Goal: Information Seeking & Learning: Learn about a topic

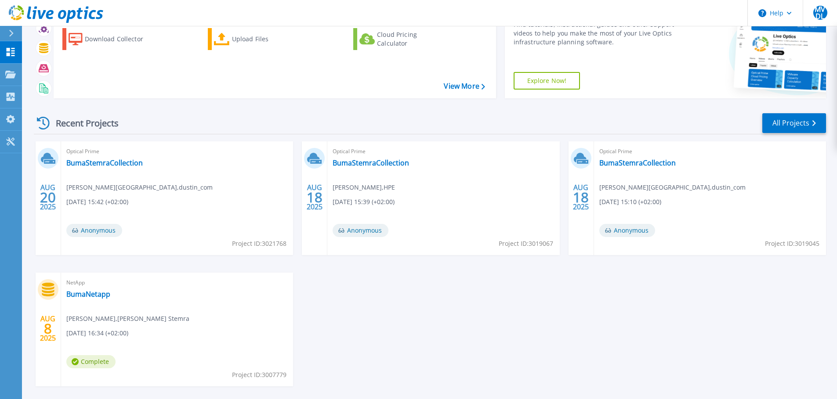
scroll to position [87, 0]
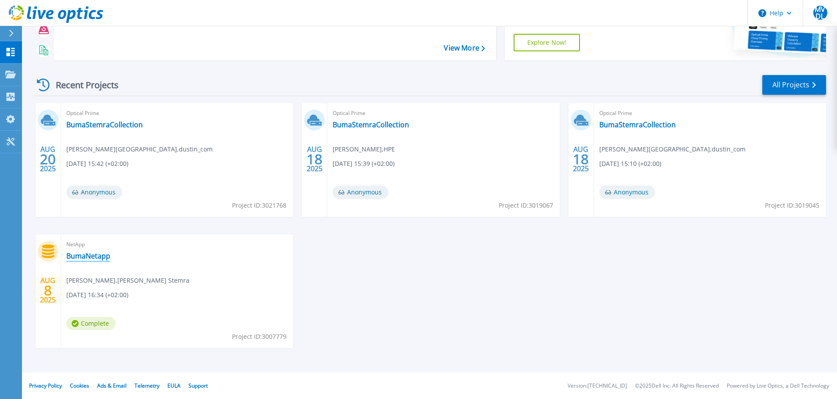
click at [98, 257] on link "BumaNetapp" at bounding box center [88, 256] width 44 height 9
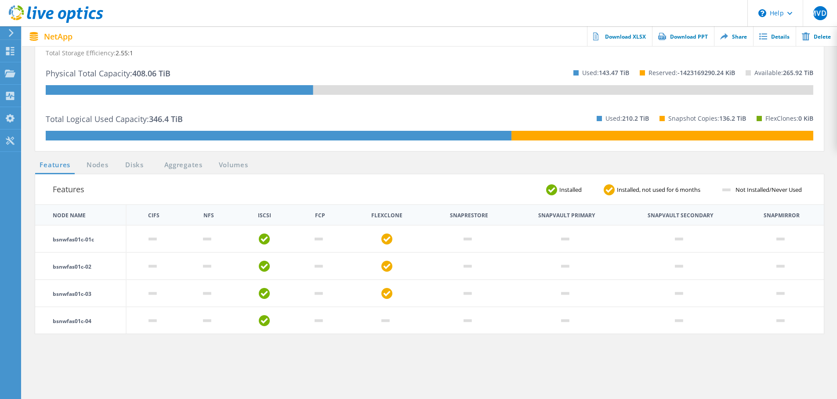
scroll to position [220, 0]
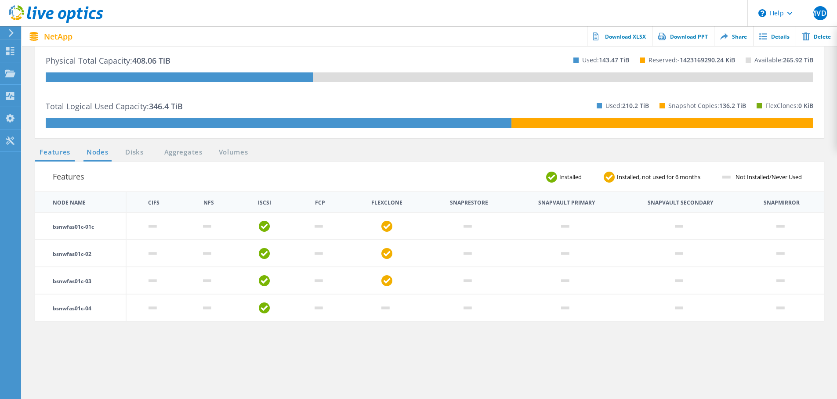
click at [98, 147] on link "Nodes" at bounding box center [97, 152] width 28 height 11
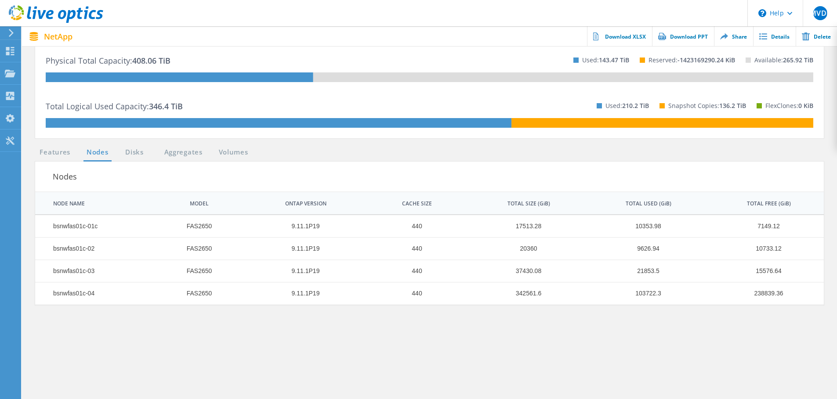
click at [148, 147] on ul "Features Nodes Disks Aggregates Volumes" at bounding box center [144, 154] width 226 height 14
click at [187, 147] on link "Aggregates" at bounding box center [184, 152] width 50 height 11
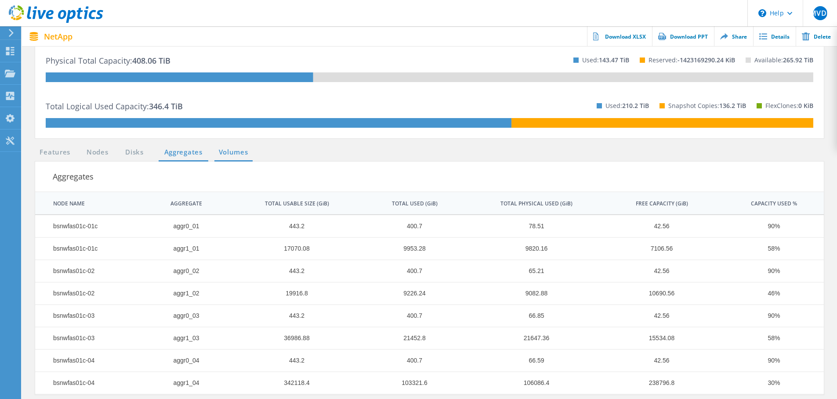
click at [216, 147] on link "Volumes" at bounding box center [233, 152] width 38 height 11
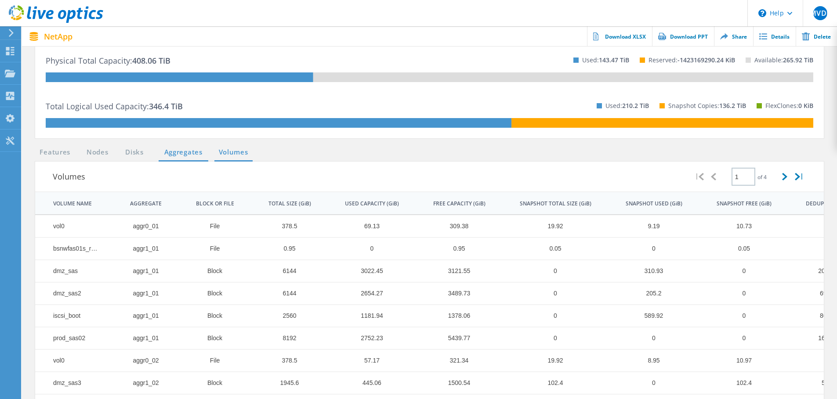
click at [192, 147] on link "Aggregates" at bounding box center [184, 152] width 50 height 11
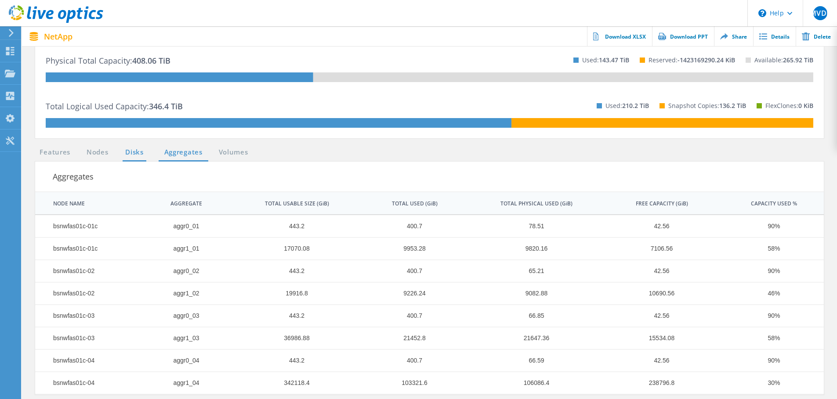
click at [131, 147] on link "Disks" at bounding box center [135, 152] width 24 height 11
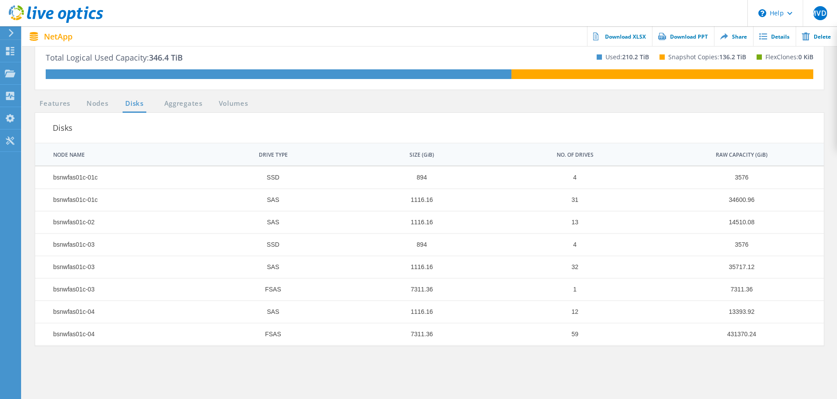
scroll to position [248, 0]
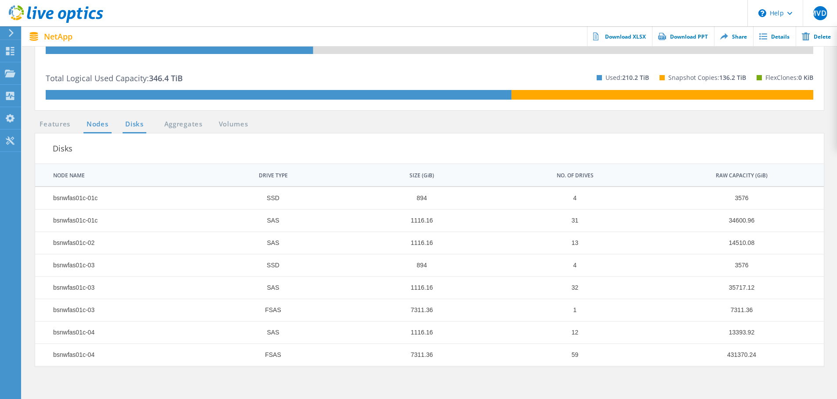
click at [97, 119] on link "Nodes" at bounding box center [97, 124] width 28 height 11
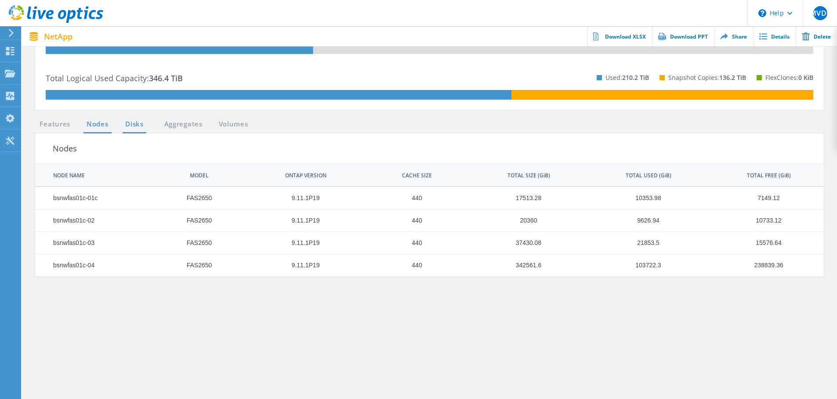
click at [134, 119] on link "Disks" at bounding box center [135, 124] width 24 height 11
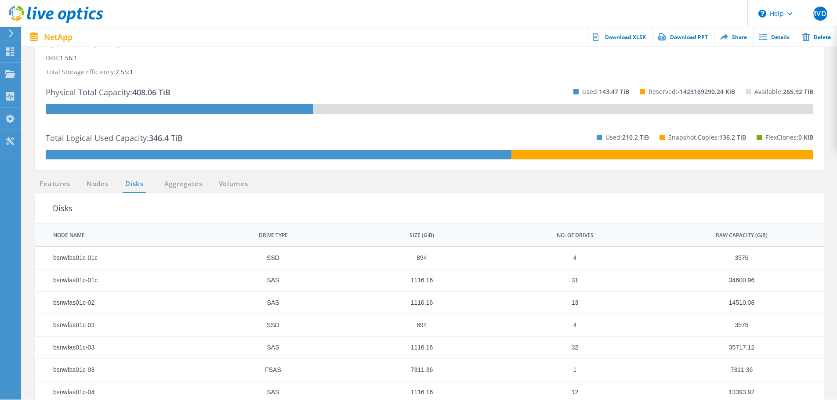
scroll to position [72, 0]
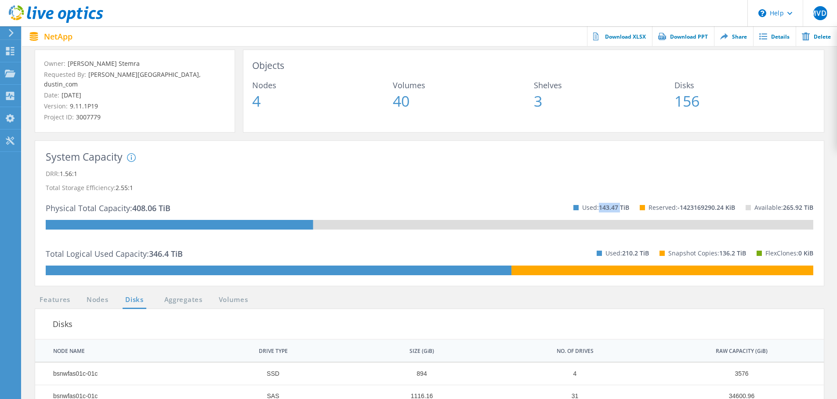
drag, startPoint x: 600, startPoint y: 198, endPoint x: 620, endPoint y: 197, distance: 20.2
click at [620, 203] on span "143.47 TiB" at bounding box center [614, 207] width 30 height 8
